Goal: Task Accomplishment & Management: Manage account settings

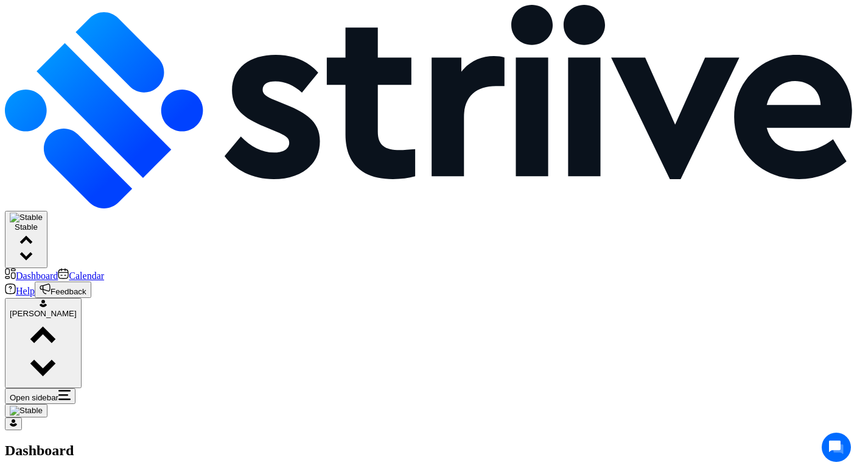
click at [43, 222] on span "Stable" at bounding box center [26, 244] width 33 height 44
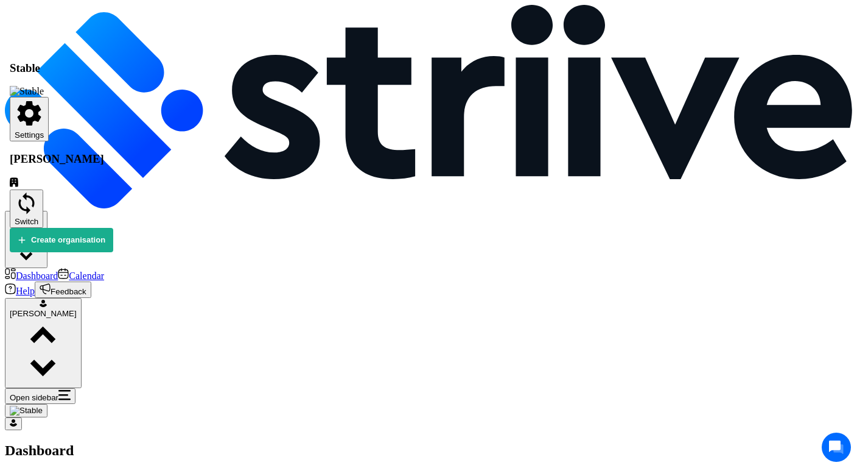
click at [44, 130] on span "Settings" at bounding box center [29, 134] width 29 height 9
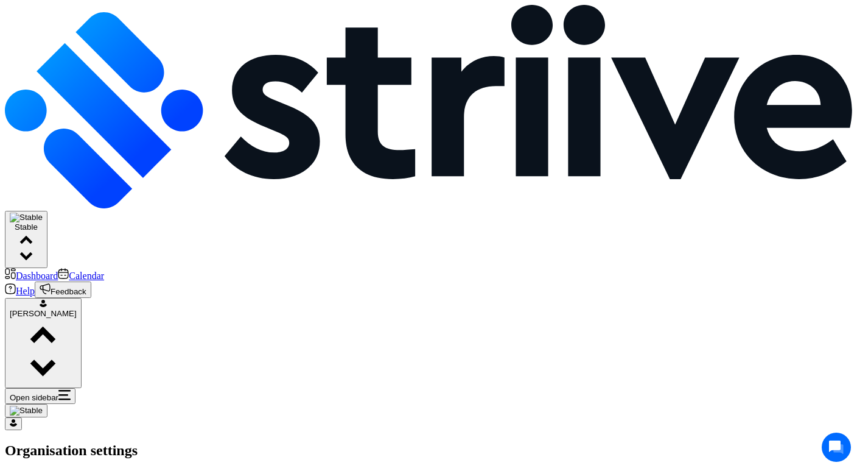
click at [43, 222] on span "Stable" at bounding box center [26, 244] width 33 height 44
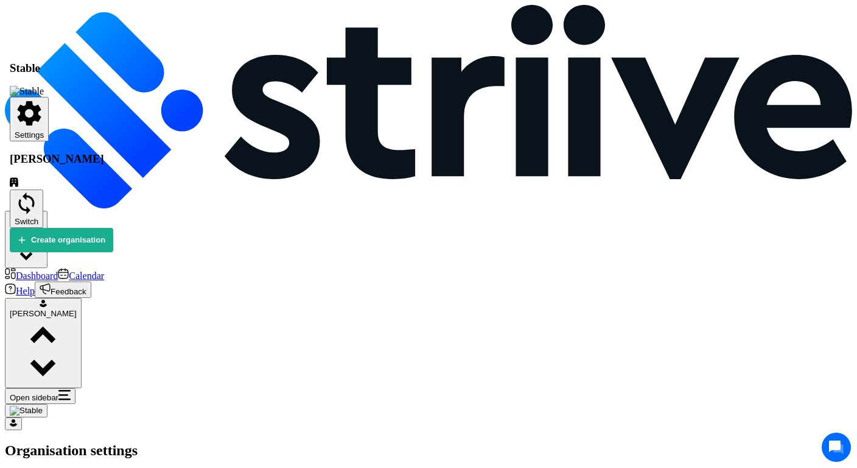
click at [38, 217] on span "Switch" at bounding box center [27, 221] width 24 height 9
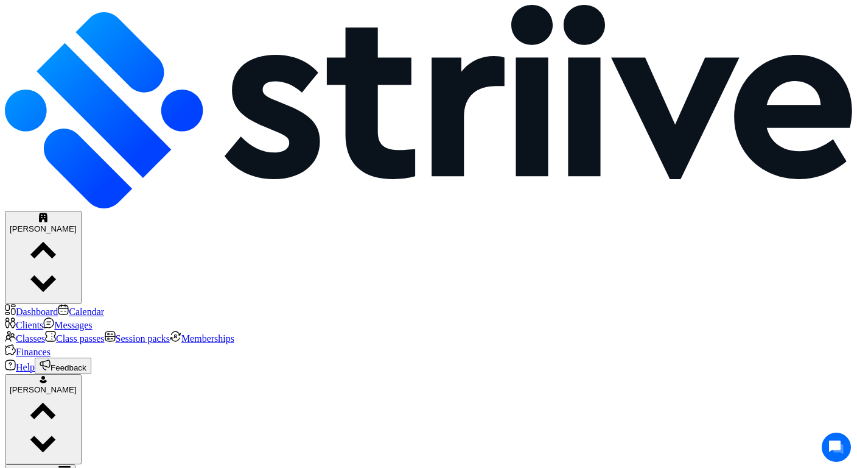
click at [51, 346] on span "Finances" at bounding box center [33, 351] width 35 height 10
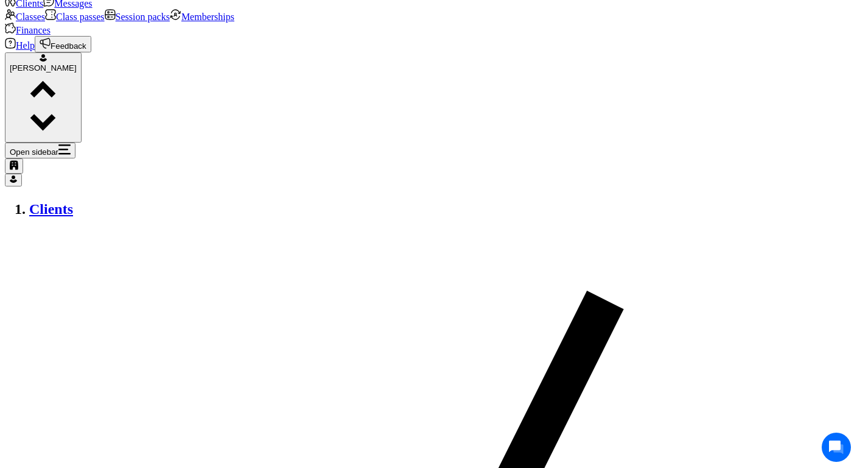
scroll to position [345, 0]
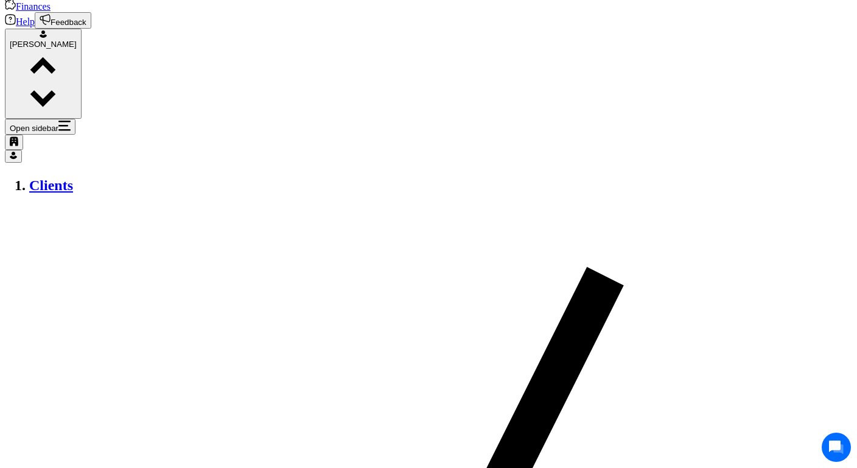
type input "350.00"
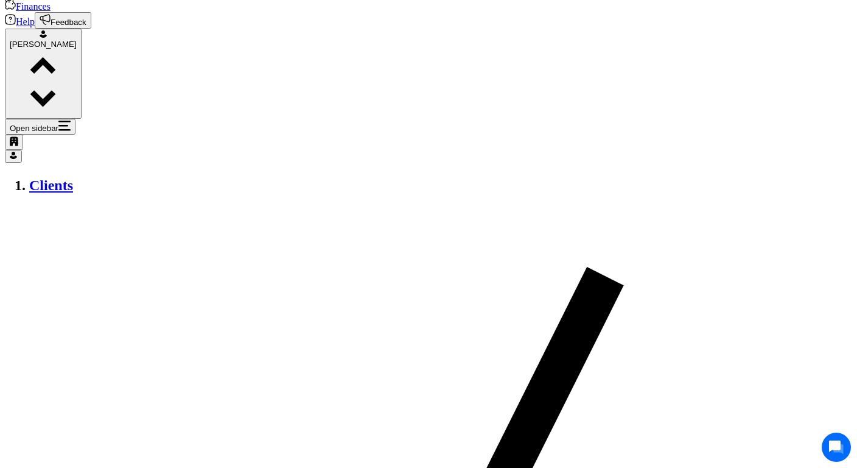
scroll to position [0, 0]
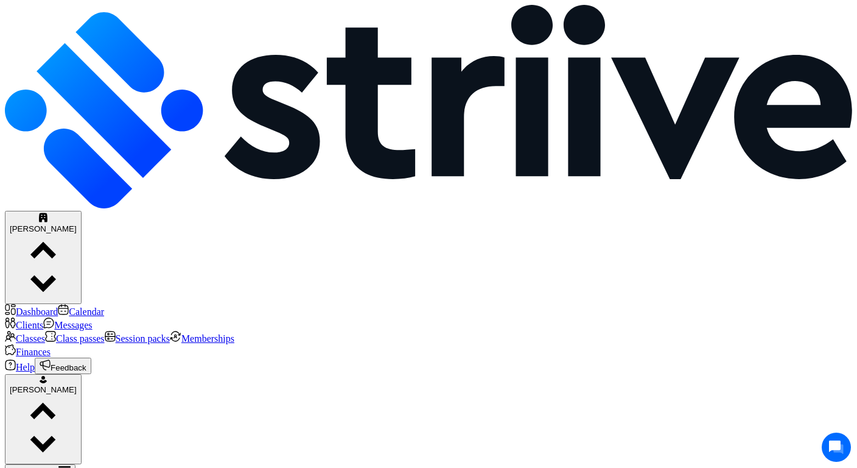
type input "350.00"
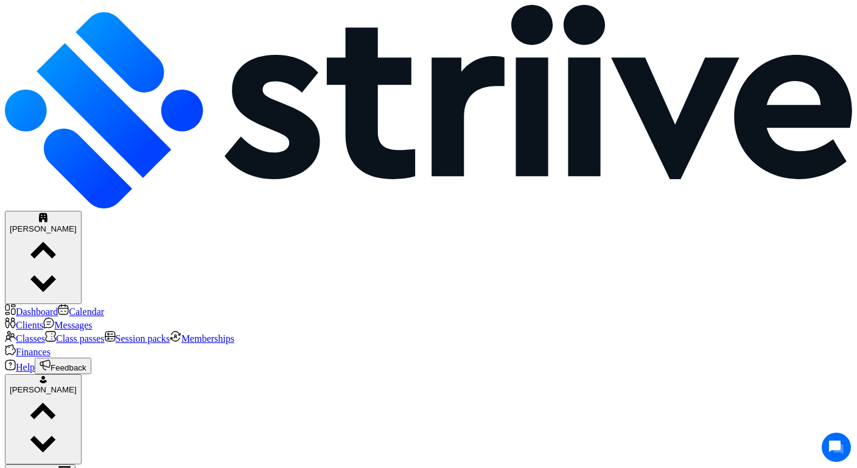
click at [51, 346] on link "Finances" at bounding box center [28, 351] width 46 height 10
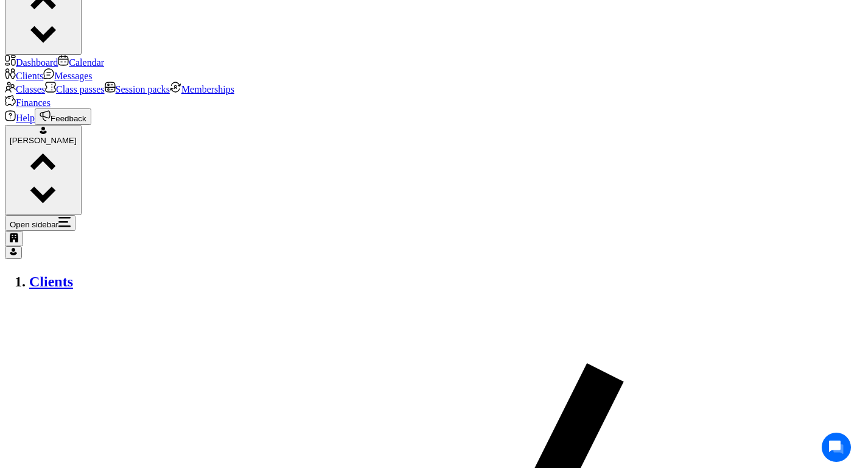
scroll to position [264, 0]
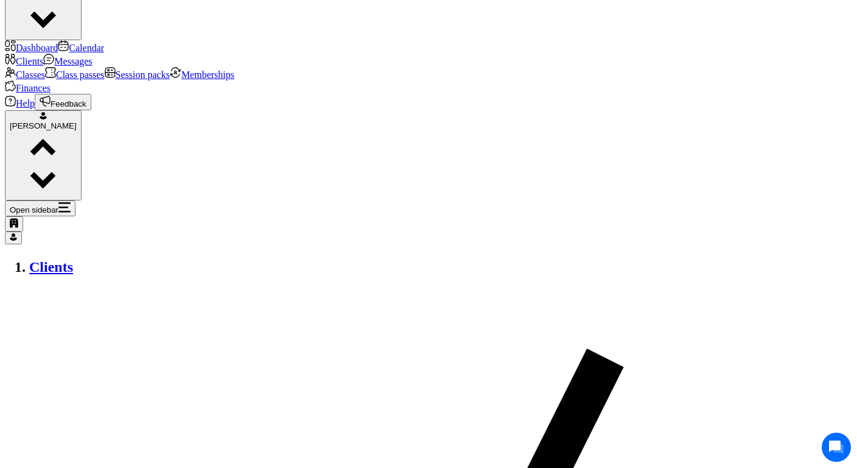
type input "500.00"
